Goal: Task Accomplishment & Management: Manage account settings

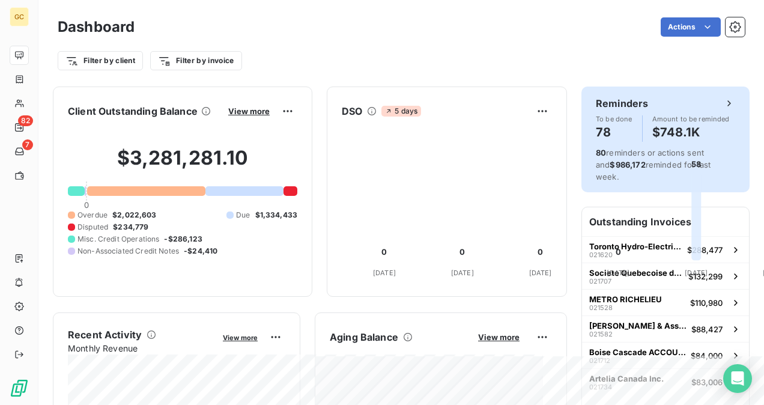
click at [610, 137] on h4 "78" at bounding box center [614, 132] width 37 height 19
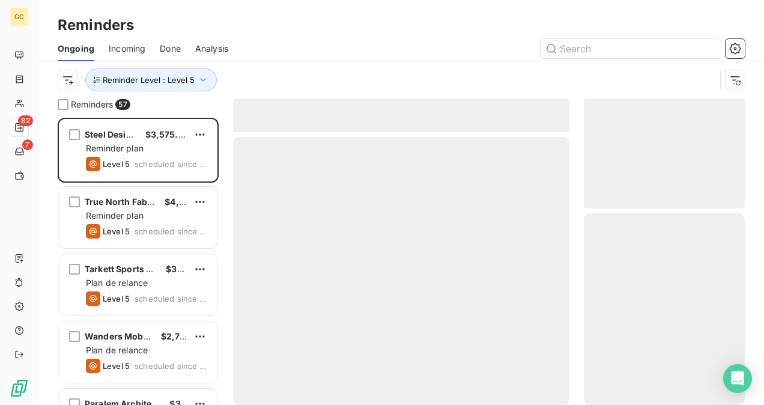
scroll to position [278, 151]
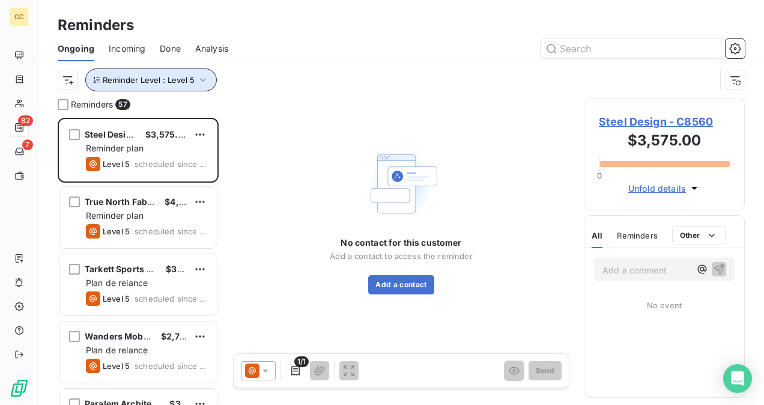
click at [185, 75] on div "GC 82 7 Reminders Ongoing Incoming Done Analysis Reminder Level : Level 5 Remin…" at bounding box center [382, 202] width 764 height 405
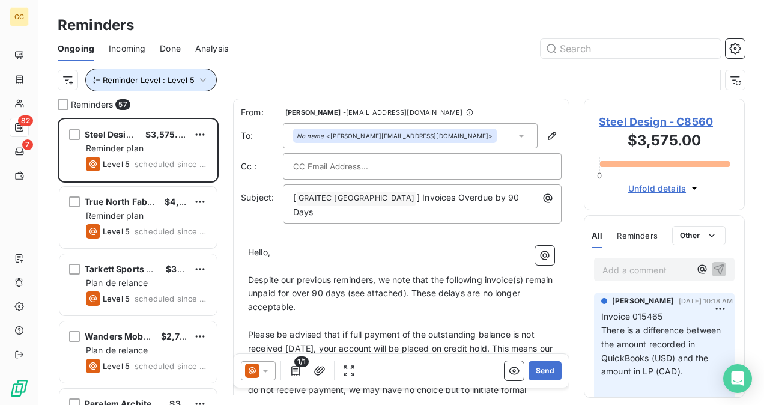
click at [202, 86] on button "Reminder Level : Level 5" at bounding box center [151, 79] width 132 height 23
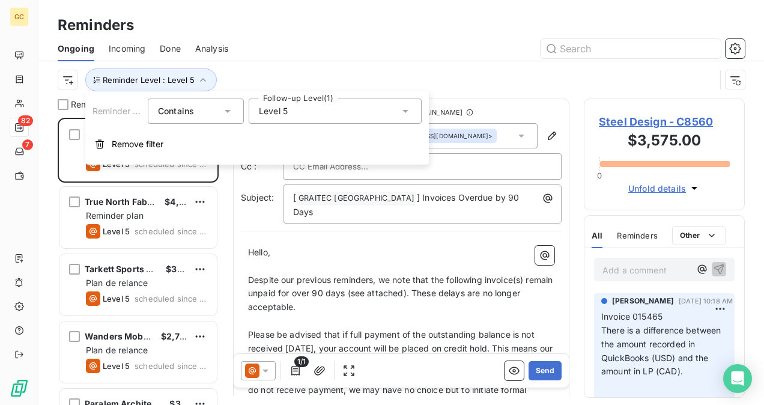
click at [294, 111] on div "Level 5" at bounding box center [335, 111] width 173 height 25
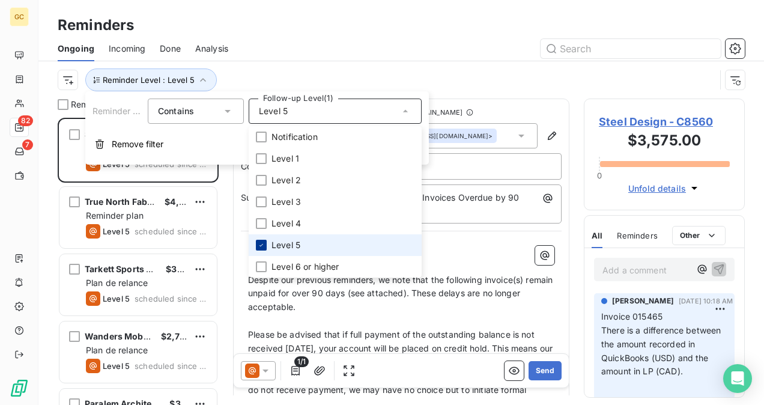
click at [261, 242] on icon at bounding box center [261, 245] width 7 height 7
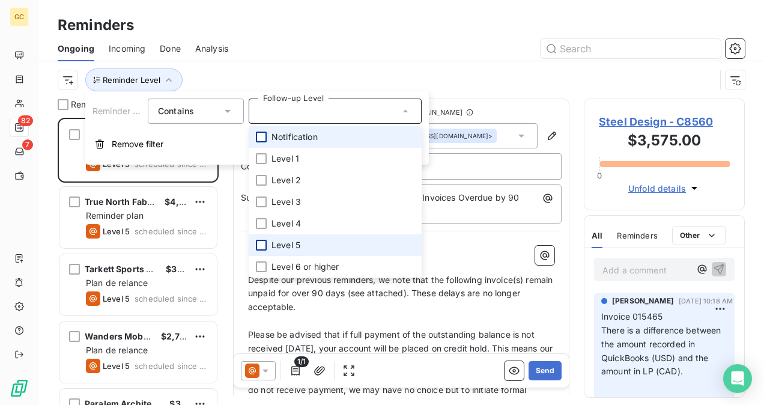
click at [261, 135] on div at bounding box center [261, 137] width 11 height 11
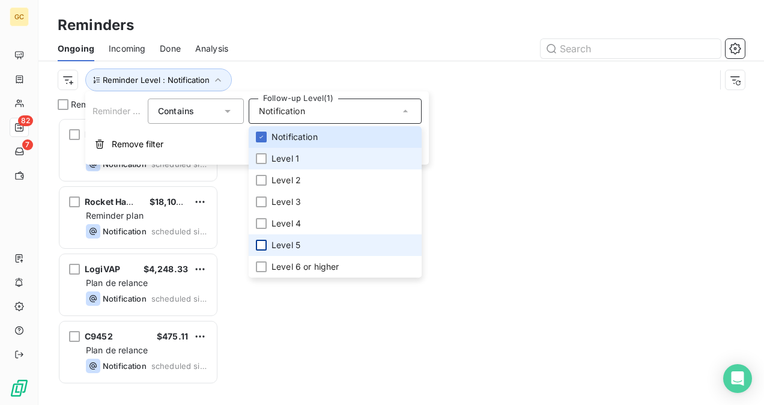
scroll to position [278, 151]
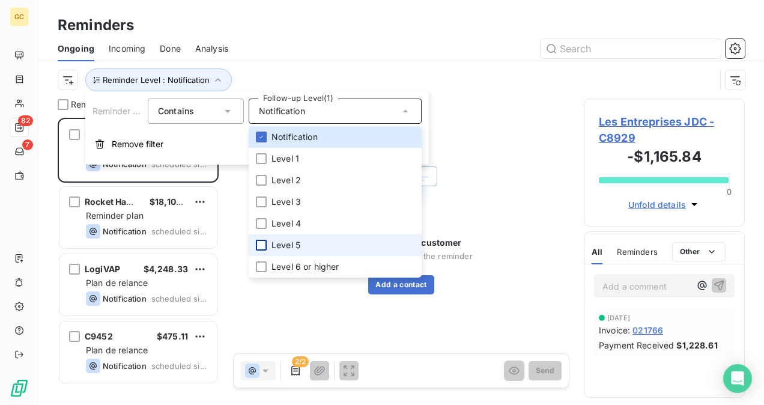
drag, startPoint x: 509, startPoint y: 67, endPoint x: 502, endPoint y: 78, distance: 12.5
click at [509, 67] on div "Reminder Level : Notification" at bounding box center [401, 79] width 687 height 37
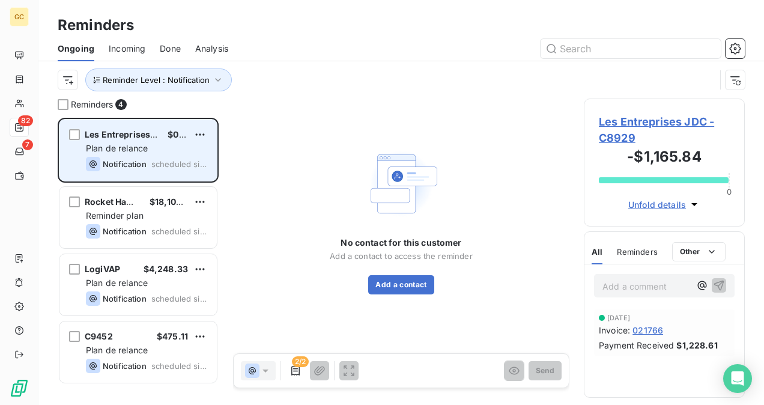
click at [146, 144] on span "Plan de relance" at bounding box center [117, 148] width 62 height 10
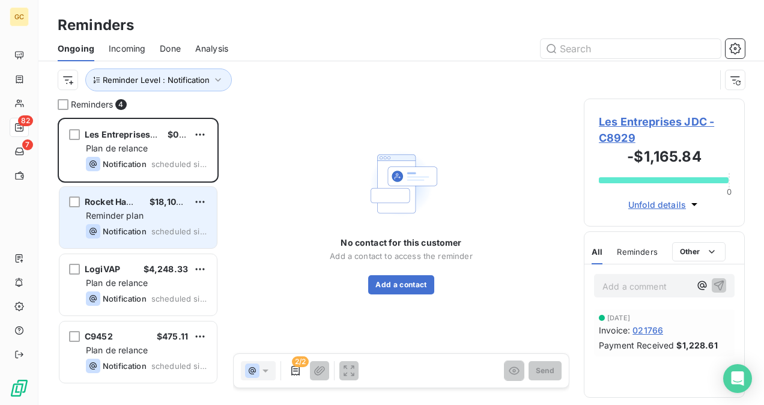
click at [145, 222] on div "Rocket Hammer $18,104.42 Reminder plan Notification scheduled since [DATE]" at bounding box center [137, 217] width 157 height 61
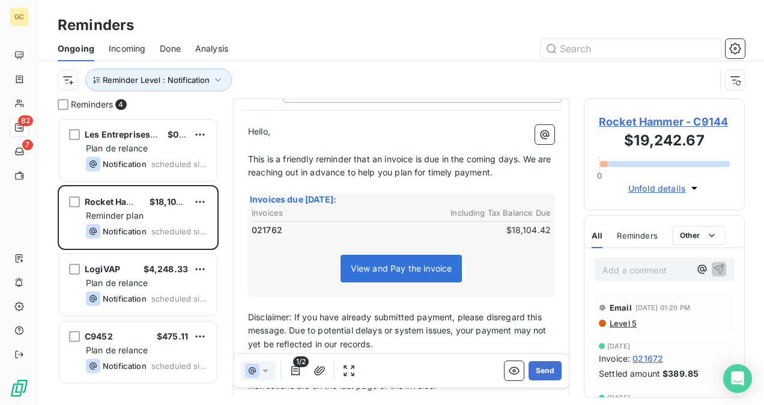
scroll to position [41, 0]
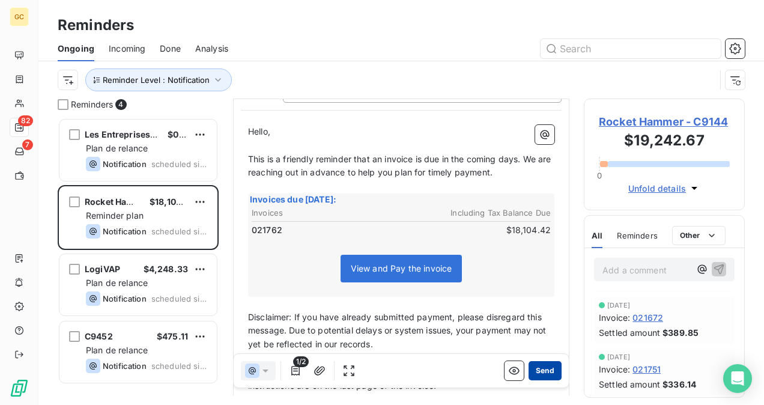
click at [536, 367] on button "Send" at bounding box center [545, 370] width 33 height 19
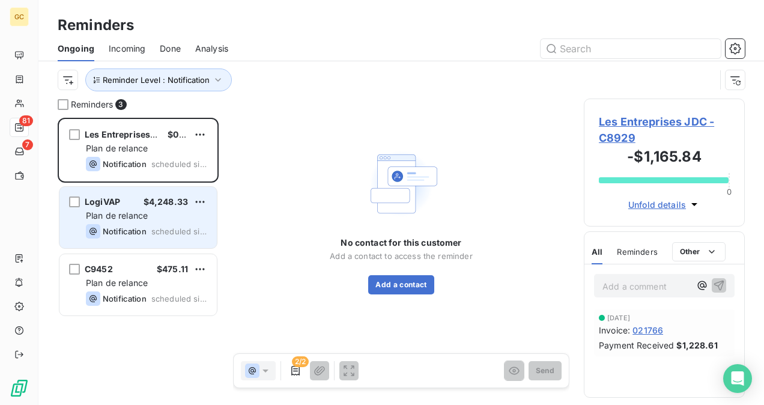
click at [150, 205] on span "$4,248.33" at bounding box center [166, 201] width 44 height 10
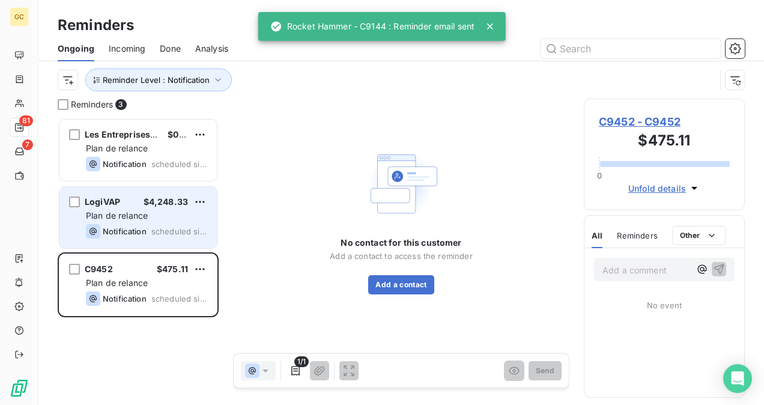
click at [151, 211] on div "Plan de relance" at bounding box center [146, 216] width 121 height 12
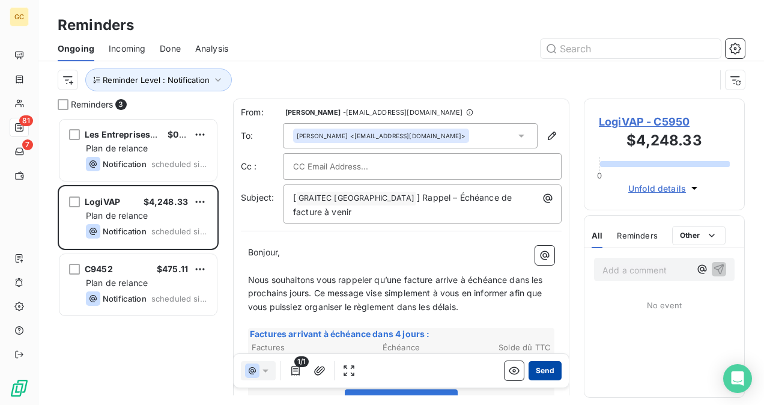
click at [541, 374] on button "Send" at bounding box center [545, 370] width 33 height 19
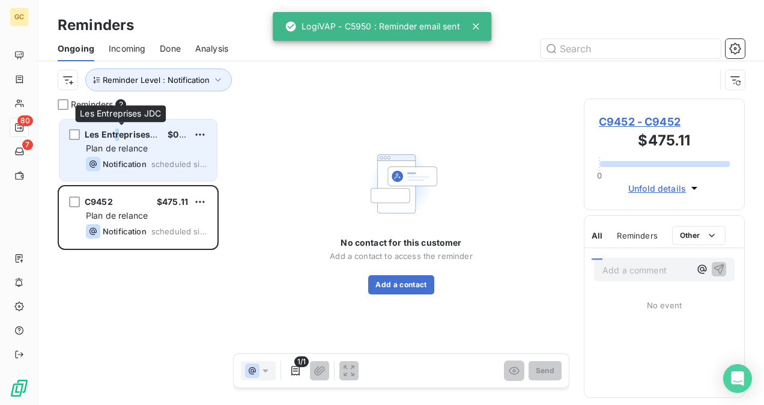
click at [117, 136] on span "Les Entreprises JDC" at bounding box center [127, 134] width 85 height 10
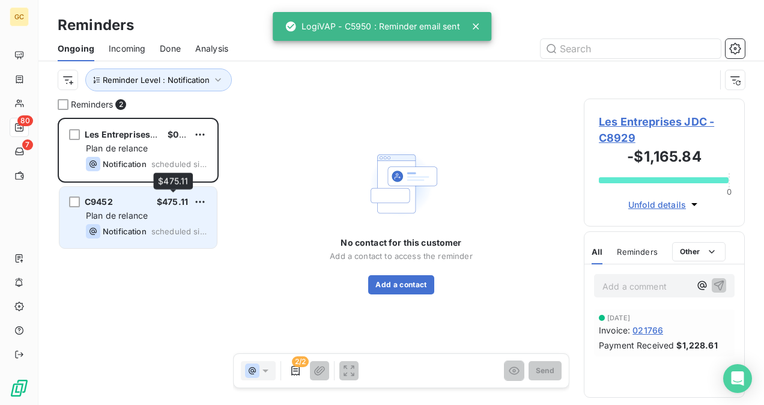
click at [167, 200] on span "$475.11" at bounding box center [172, 201] width 31 height 10
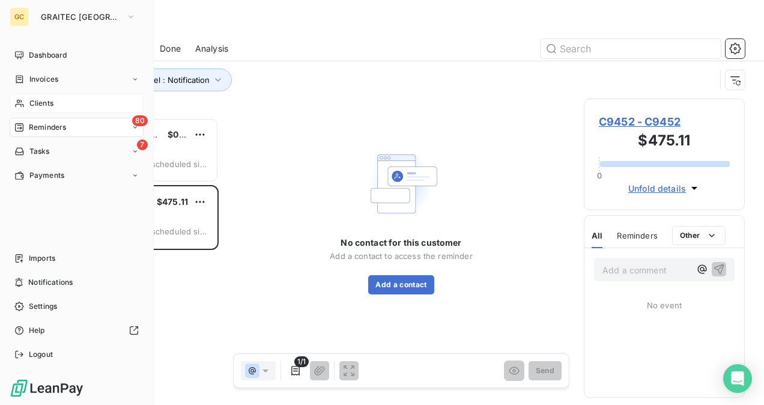
drag, startPoint x: 49, startPoint y: 97, endPoint x: 59, endPoint y: 97, distance: 9.6
click at [50, 98] on span "Clients" at bounding box center [41, 103] width 24 height 11
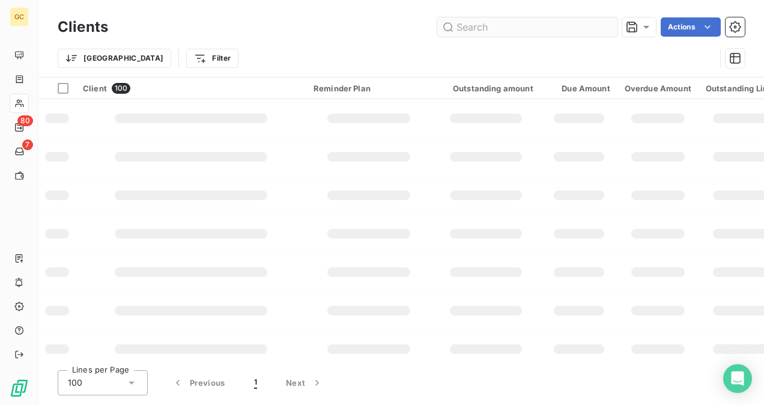
click at [515, 26] on input "text" at bounding box center [527, 26] width 180 height 19
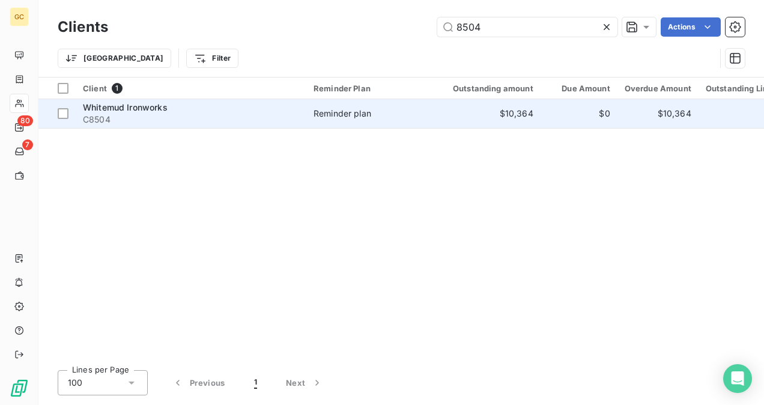
type input "8504"
click at [169, 116] on span "C8504" at bounding box center [191, 120] width 216 height 12
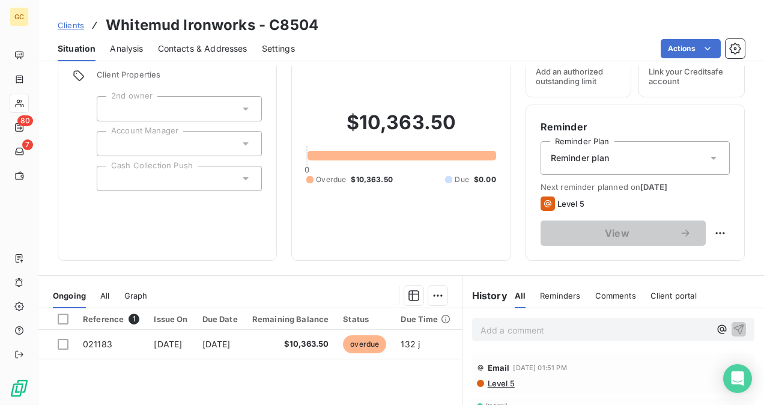
scroll to position [120, 0]
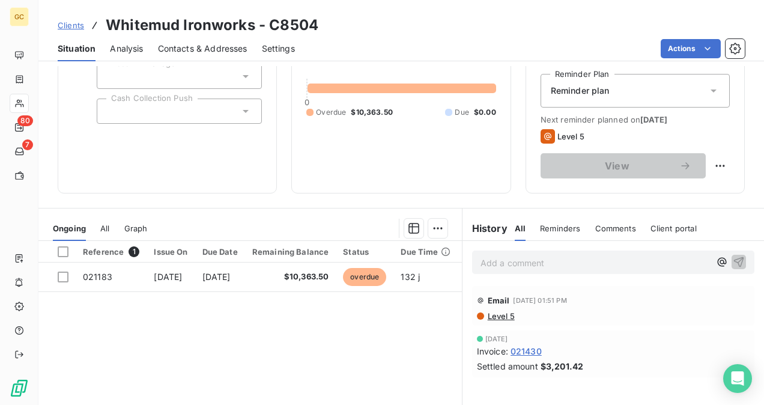
click at [495, 254] on div "Add a comment ﻿" at bounding box center [596, 262] width 230 height 16
click at [423, 392] on div "Reference 1 Issue On Due Date Remaining Balance Status Due Time Delay 021183 [D…" at bounding box center [250, 356] width 424 height 231
click at [600, 266] on p "Invoice 021183 was paid" at bounding box center [596, 262] width 230 height 14
click at [734, 263] on icon "button" at bounding box center [739, 262] width 10 height 10
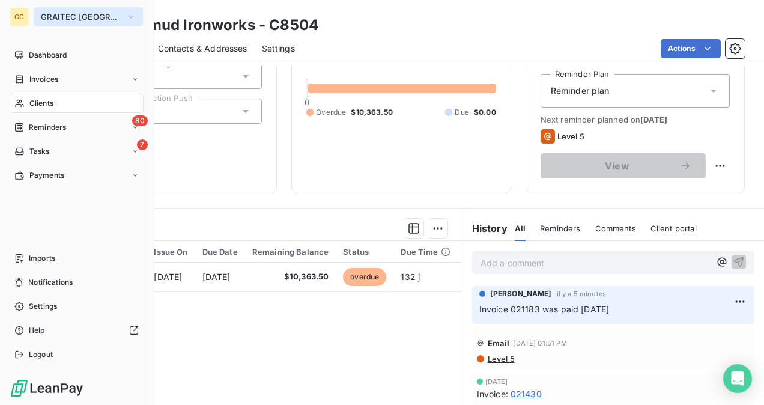
click at [79, 22] on button "GRAITEC [GEOGRAPHIC_DATA]" at bounding box center [88, 16] width 109 height 19
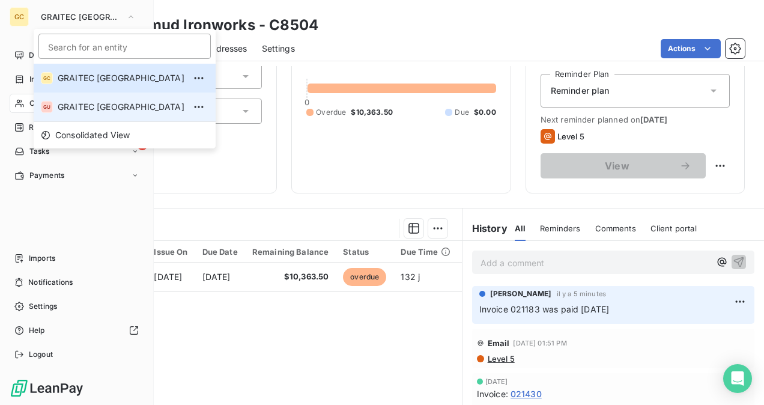
click at [85, 101] on span "GRAITEC [GEOGRAPHIC_DATA]" at bounding box center [121, 107] width 127 height 12
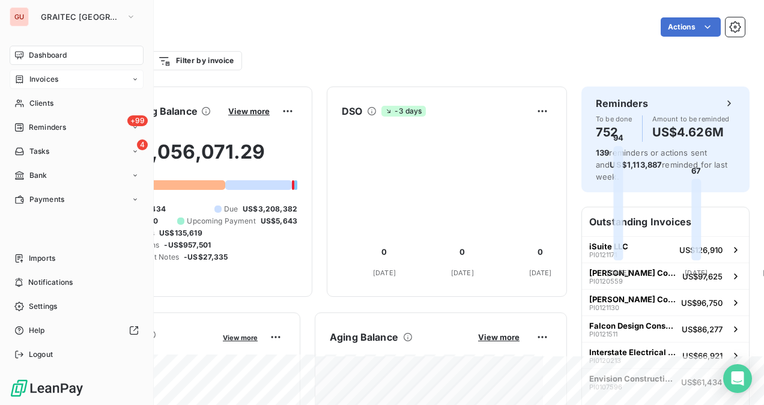
click at [53, 83] on span "Invoices" at bounding box center [43, 79] width 29 height 11
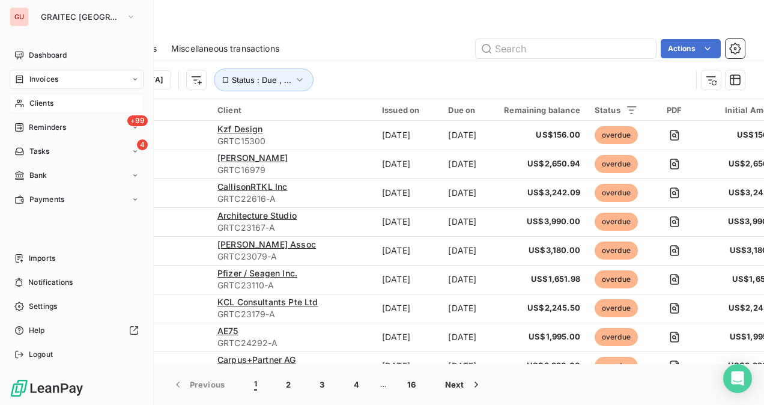
click at [50, 98] on span "Clients" at bounding box center [41, 103] width 24 height 11
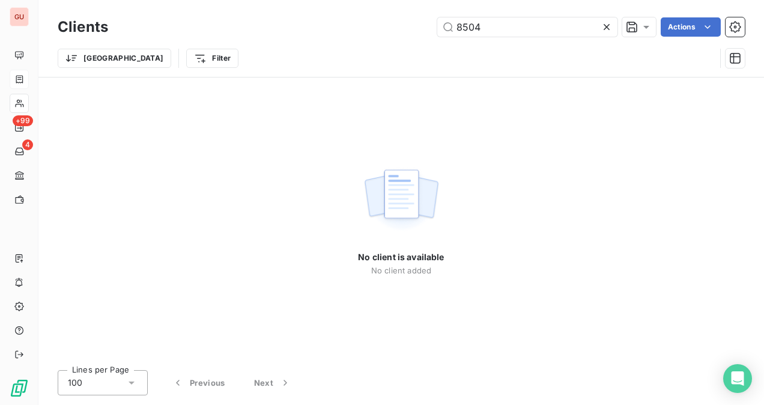
drag, startPoint x: 500, startPoint y: 26, endPoint x: 365, endPoint y: 23, distance: 135.8
click at [365, 23] on div "8504 Actions" at bounding box center [434, 26] width 622 height 19
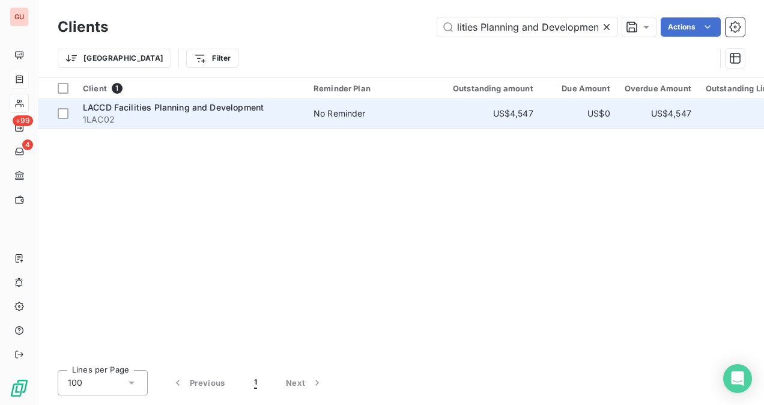
type input "LACCD Facilities Planning and Developmen"
click at [202, 114] on span "1LAC02" at bounding box center [191, 120] width 216 height 12
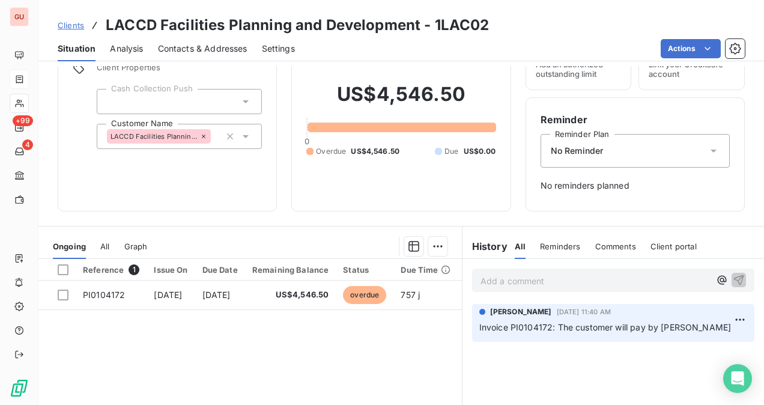
scroll to position [180, 0]
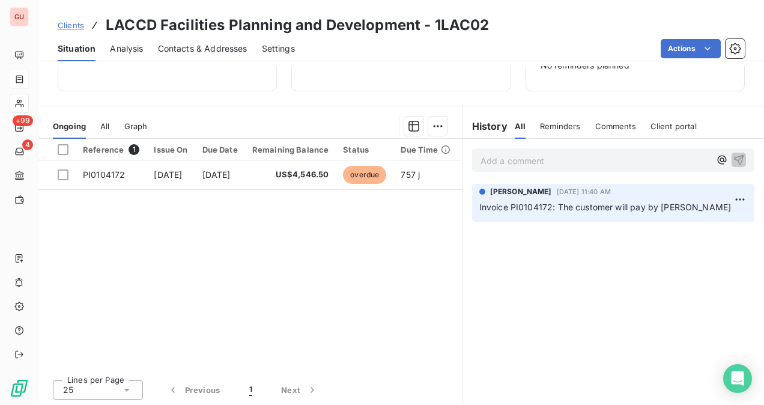
click at [528, 165] on p "Add a comment ﻿" at bounding box center [596, 160] width 230 height 15
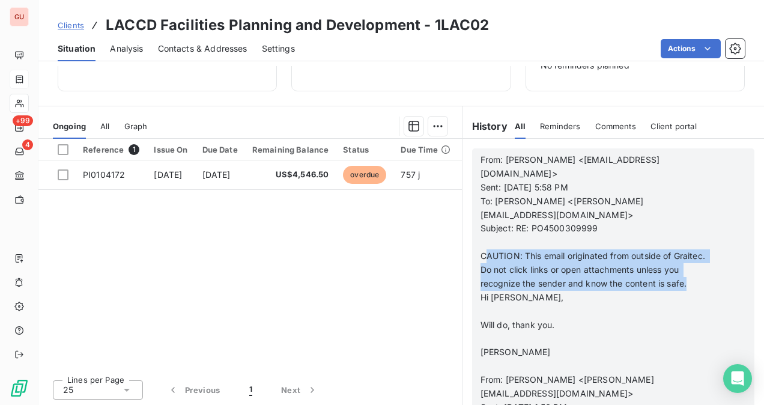
drag, startPoint x: 478, startPoint y: 238, endPoint x: 527, endPoint y: 282, distance: 65.9
click at [527, 282] on p "CAUTION: This email originated from outside of Graitec. Do not click links or o…" at bounding box center [598, 269] width 234 height 41
click at [481, 251] on span "CAUTION: This email originated from outside of Graitec. Do not click links or o…" at bounding box center [594, 270] width 227 height 38
drag, startPoint x: 475, startPoint y: 241, endPoint x: 461, endPoint y: 291, distance: 52.2
click at [505, 280] on p "CAUTION: This email originated from outside of Graitec. Do not click links or o…" at bounding box center [598, 269] width 234 height 41
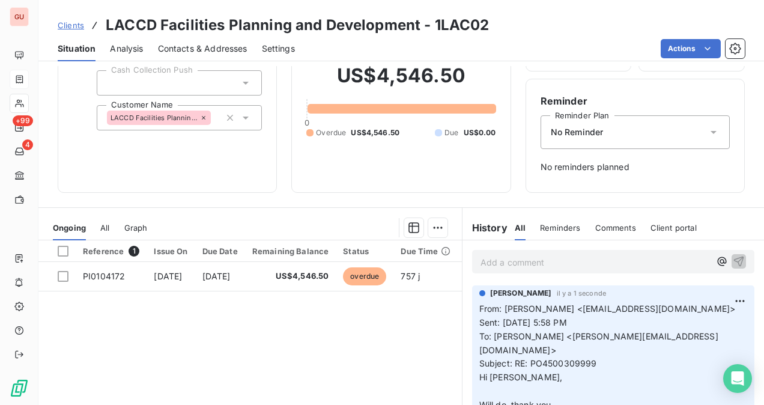
scroll to position [120, 0]
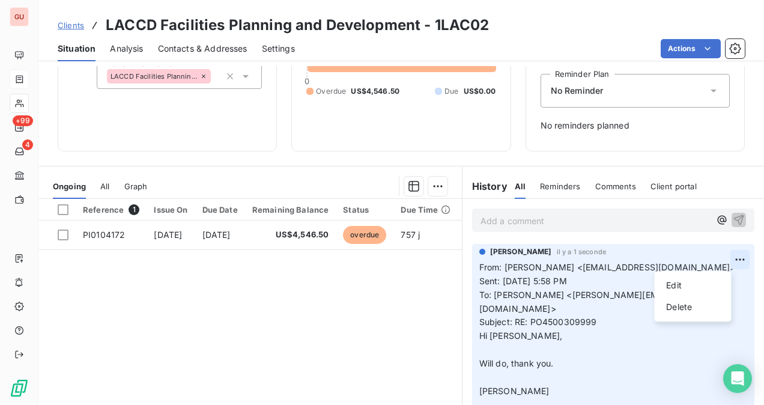
click at [725, 257] on html "GU +99 4 Clients LACCD Facilities Planning and Development - 1LAC02 Situation A…" at bounding box center [382, 202] width 764 height 405
drag, startPoint x: 663, startPoint y: 279, endPoint x: 589, endPoint y: 287, distance: 74.9
click at [661, 278] on div "Edit" at bounding box center [692, 285] width 67 height 19
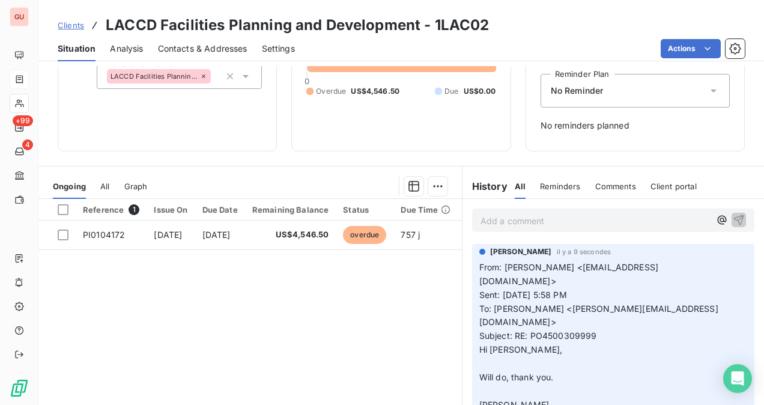
click at [479, 270] on span "From: [PERSON_NAME] <[EMAIL_ADDRESS][DOMAIN_NAME]>" at bounding box center [568, 274] width 179 height 24
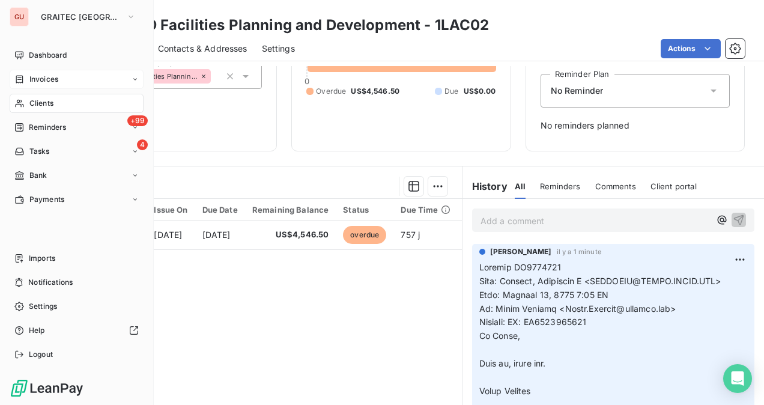
drag, startPoint x: 47, startPoint y: 107, endPoint x: 124, endPoint y: 104, distance: 76.4
click at [47, 106] on span "Clients" at bounding box center [41, 103] width 24 height 11
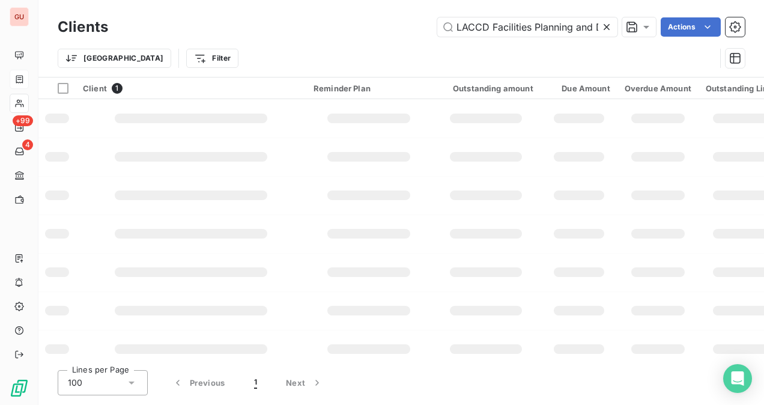
scroll to position [0, 54]
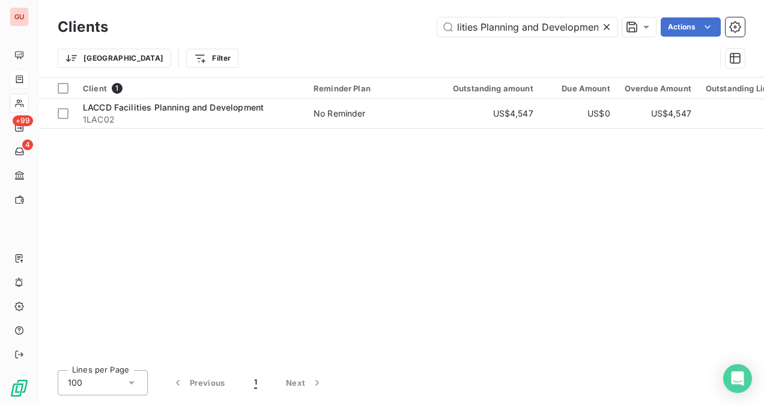
click at [601, 20] on div at bounding box center [609, 26] width 17 height 19
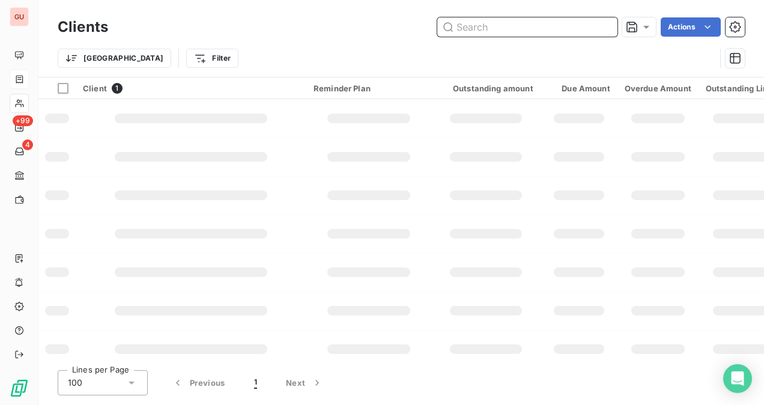
drag, startPoint x: 521, startPoint y: 25, endPoint x: 514, endPoint y: 25, distance: 7.2
click at [521, 25] on input "text" at bounding box center [527, 26] width 180 height 19
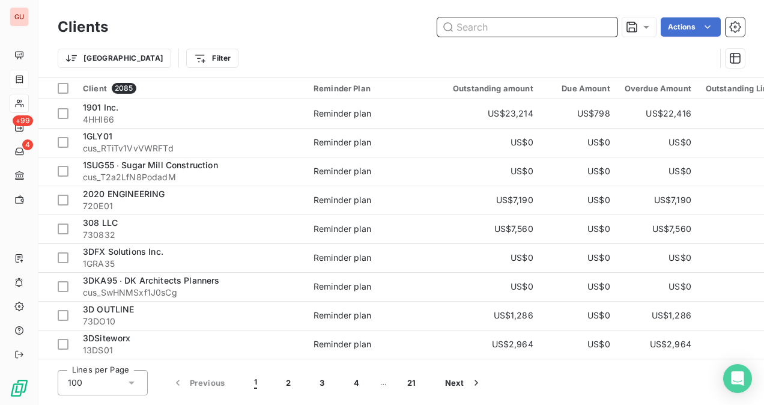
paste input "[PERSON_NAME] and [PERSON_NAME]"
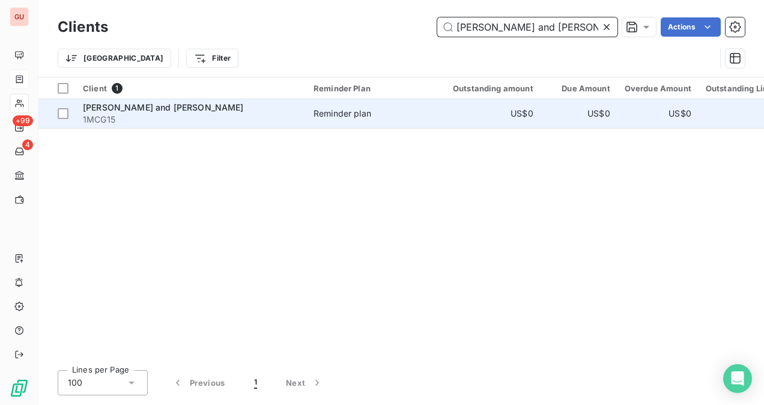
type input "[PERSON_NAME] and [PERSON_NAME]"
click at [239, 120] on span "1MCG15" at bounding box center [191, 120] width 216 height 12
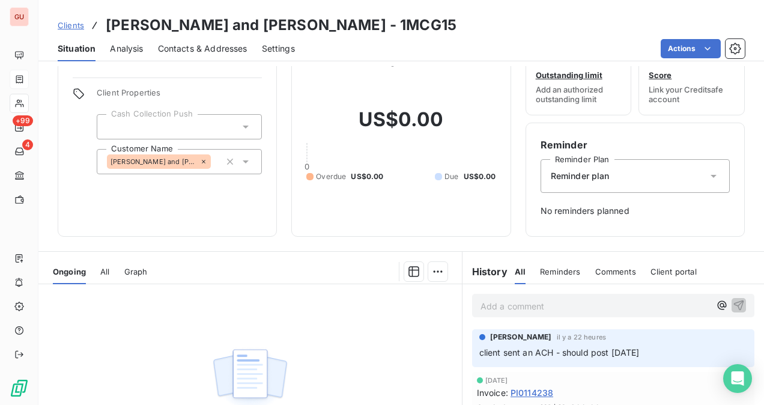
scroll to position [120, 0]
